Goal: Transaction & Acquisition: Book appointment/travel/reservation

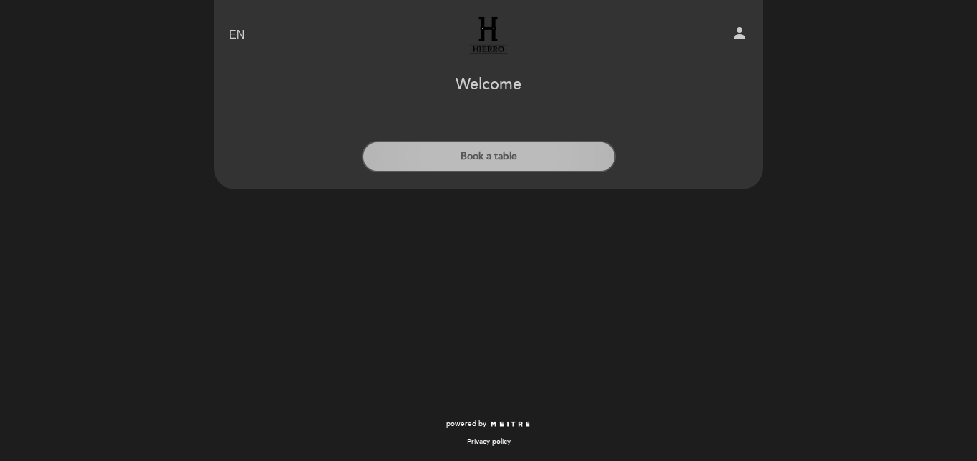
click at [504, 148] on button "Book a table" at bounding box center [489, 156] width 254 height 31
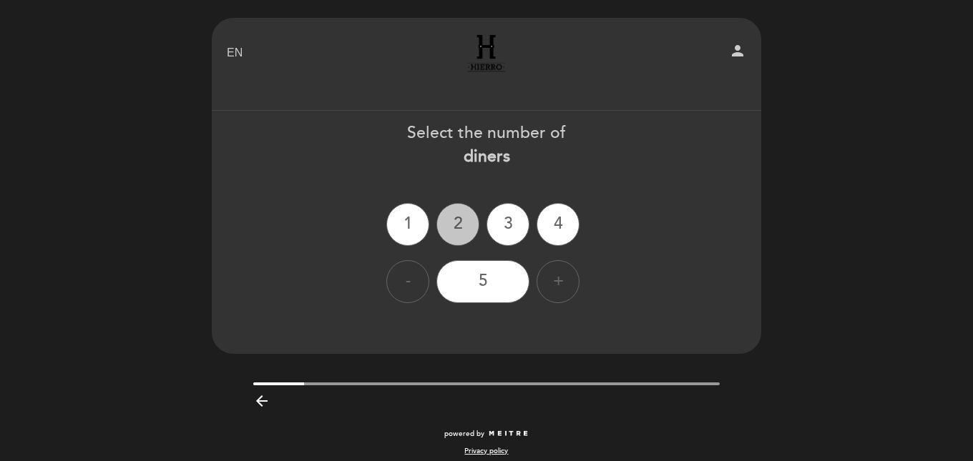
click at [459, 214] on div "2" at bounding box center [457, 224] width 43 height 43
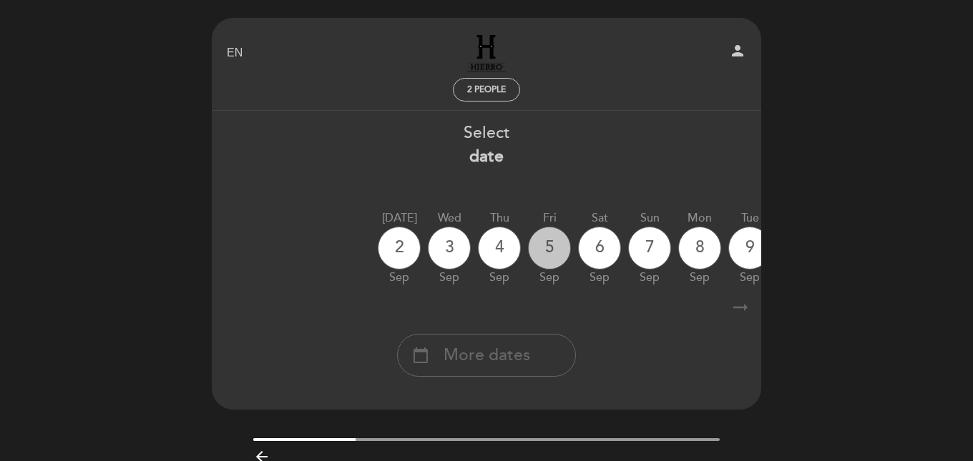
click at [560, 249] on div "5" at bounding box center [549, 248] width 43 height 43
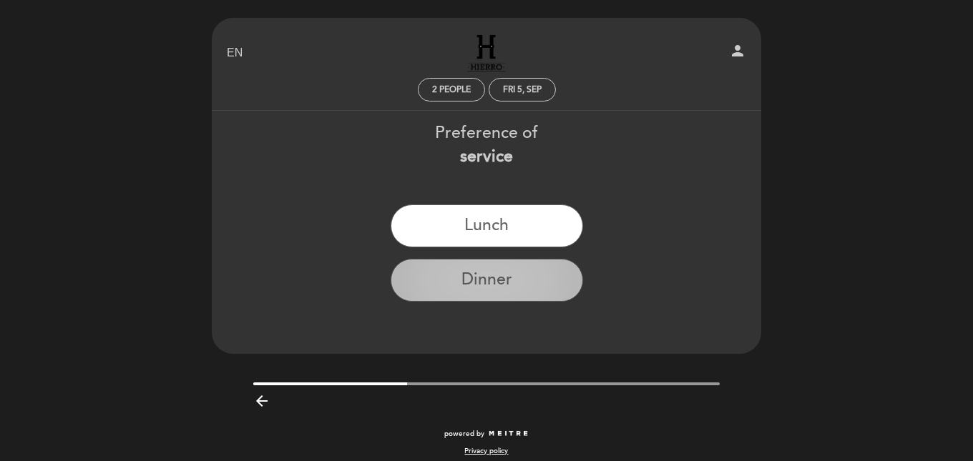
click at [531, 287] on button "Dinner" at bounding box center [487, 280] width 192 height 43
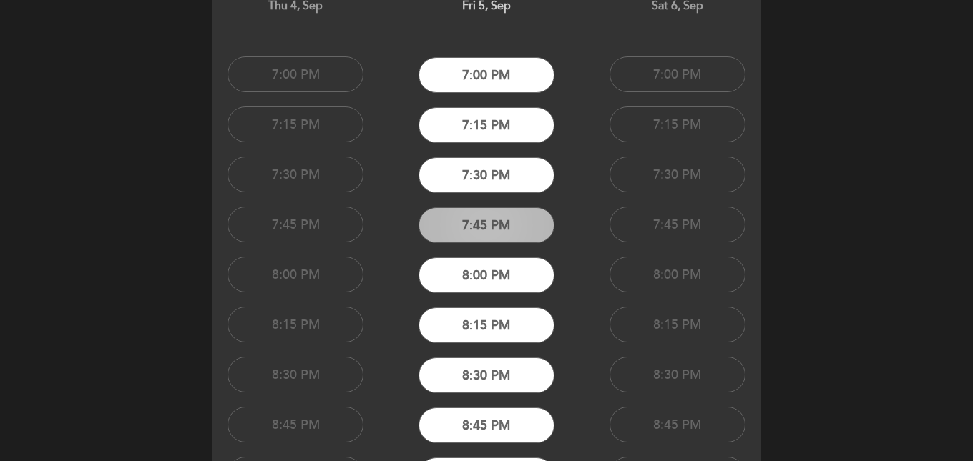
scroll to position [147, 0]
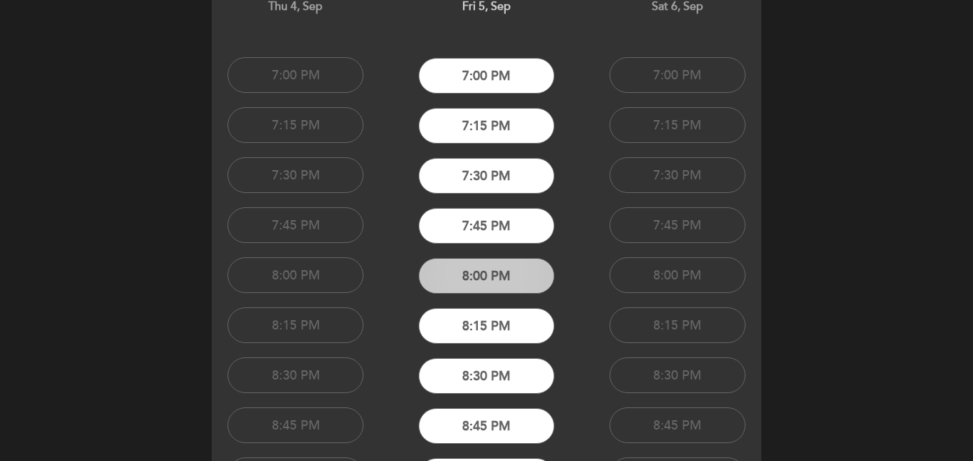
click at [481, 267] on button "8:00 PM" at bounding box center [486, 276] width 136 height 36
